Goal: Task Accomplishment & Management: Manage account settings

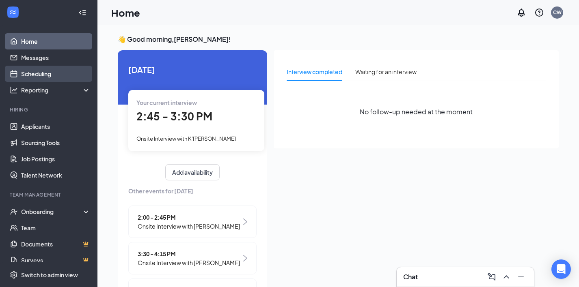
click at [58, 72] on link "Scheduling" at bounding box center [55, 74] width 69 height 16
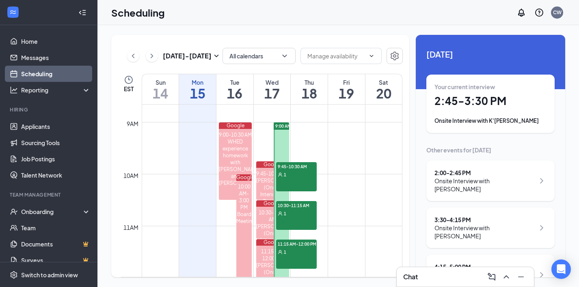
scroll to position [659, 0]
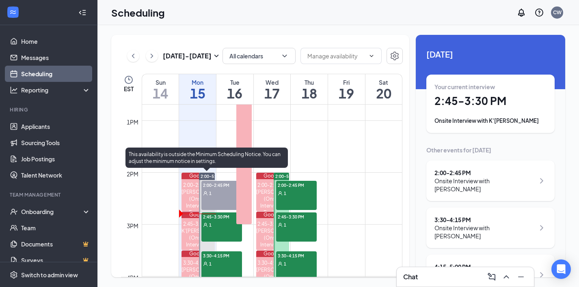
click at [224, 229] on div "2:45-3:30 PM 1" at bounding box center [221, 227] width 41 height 29
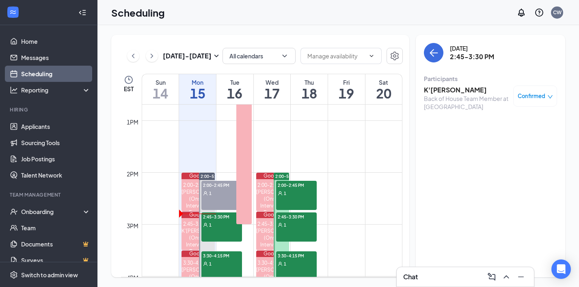
click at [451, 89] on h3 "K'[PERSON_NAME]" at bounding box center [466, 90] width 85 height 9
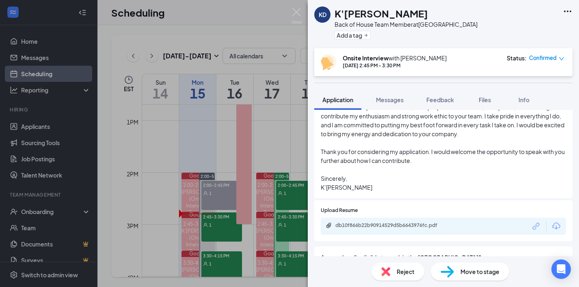
scroll to position [516, 0]
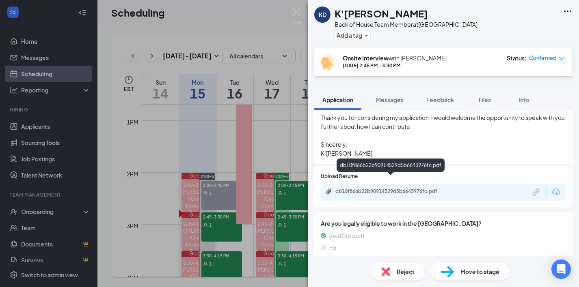
click at [389, 188] on div "db10f866b22b90914529d5b6643976fc.pdf" at bounding box center [392, 191] width 114 height 6
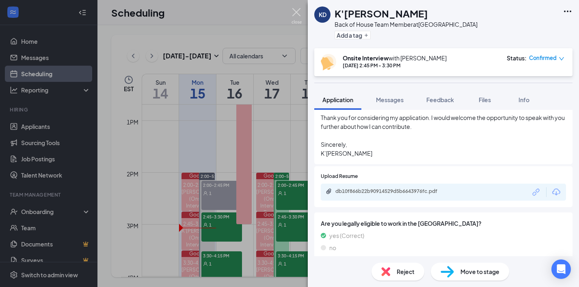
click at [300, 15] on img at bounding box center [296, 16] width 10 height 16
click at [296, 13] on img at bounding box center [296, 16] width 10 height 16
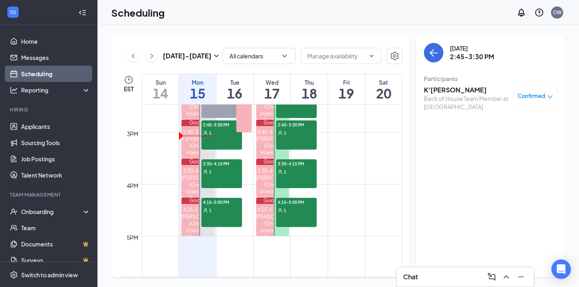
scroll to position [754, 0]
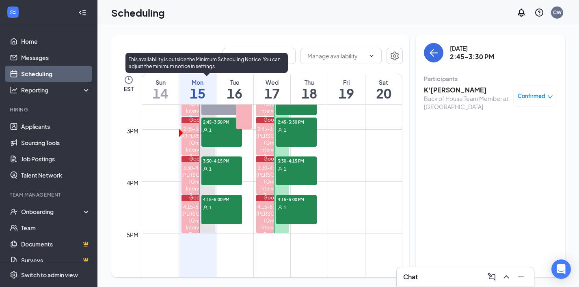
click at [217, 171] on div "1" at bounding box center [221, 169] width 41 height 8
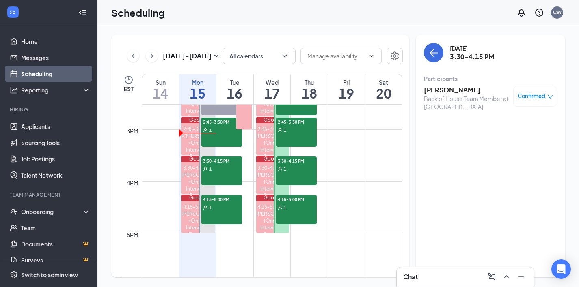
click at [433, 93] on h3 "[PERSON_NAME]" at bounding box center [466, 90] width 85 height 9
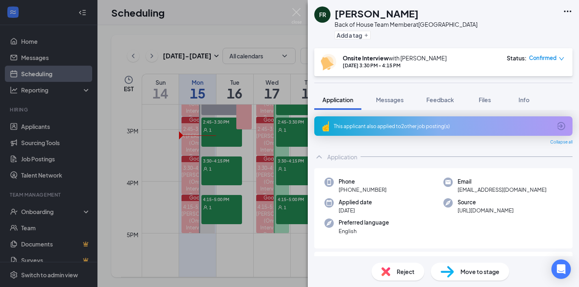
scroll to position [250, 0]
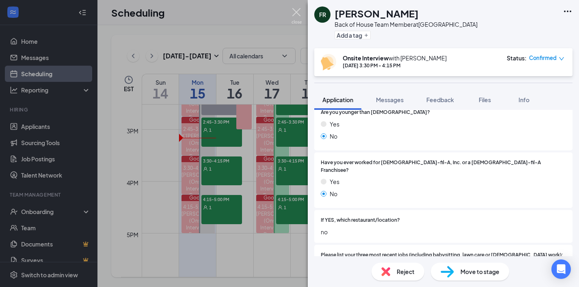
click at [296, 14] on img at bounding box center [296, 16] width 10 height 16
